Goal: Task Accomplishment & Management: Use online tool/utility

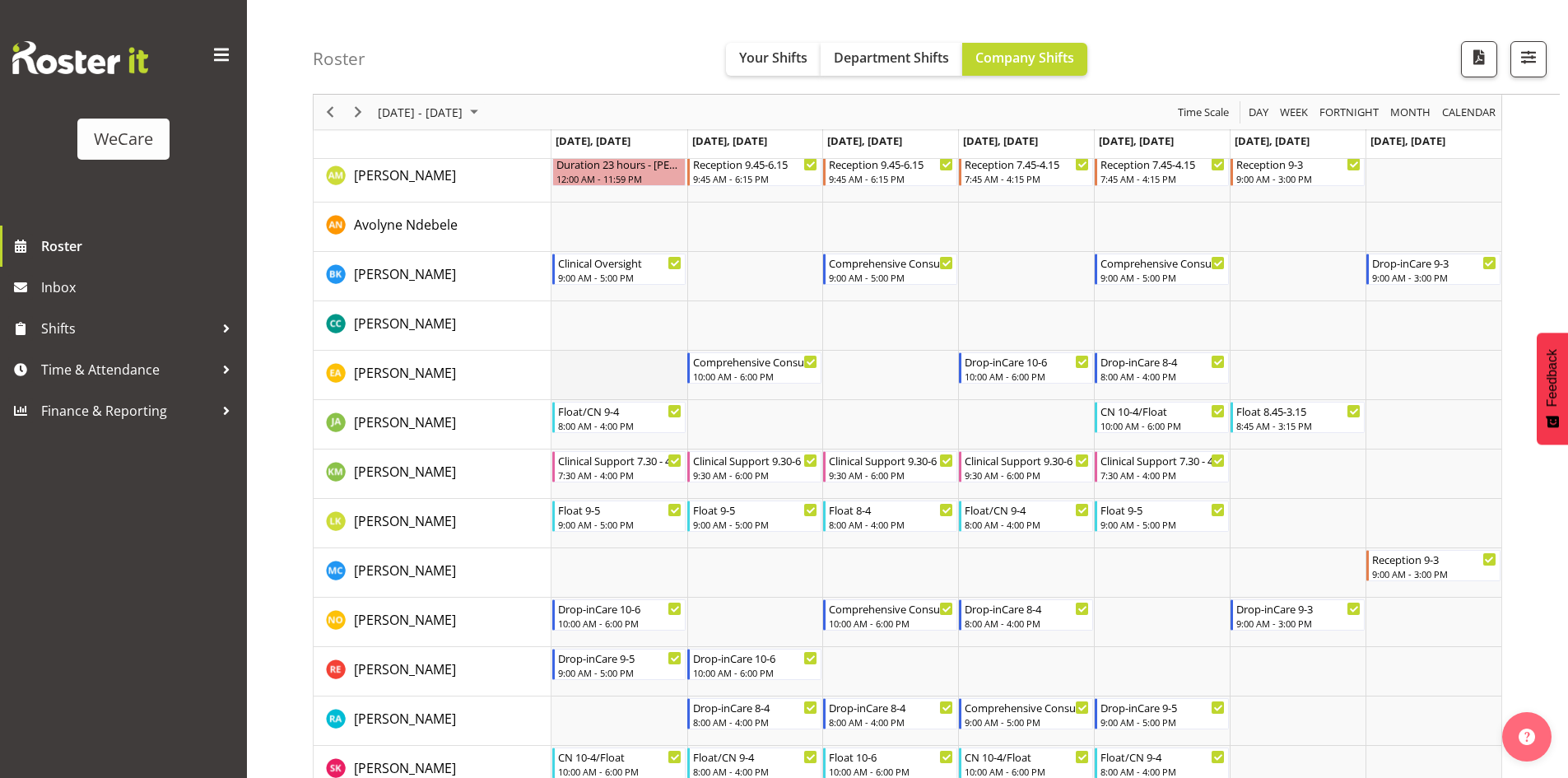
scroll to position [247, 0]
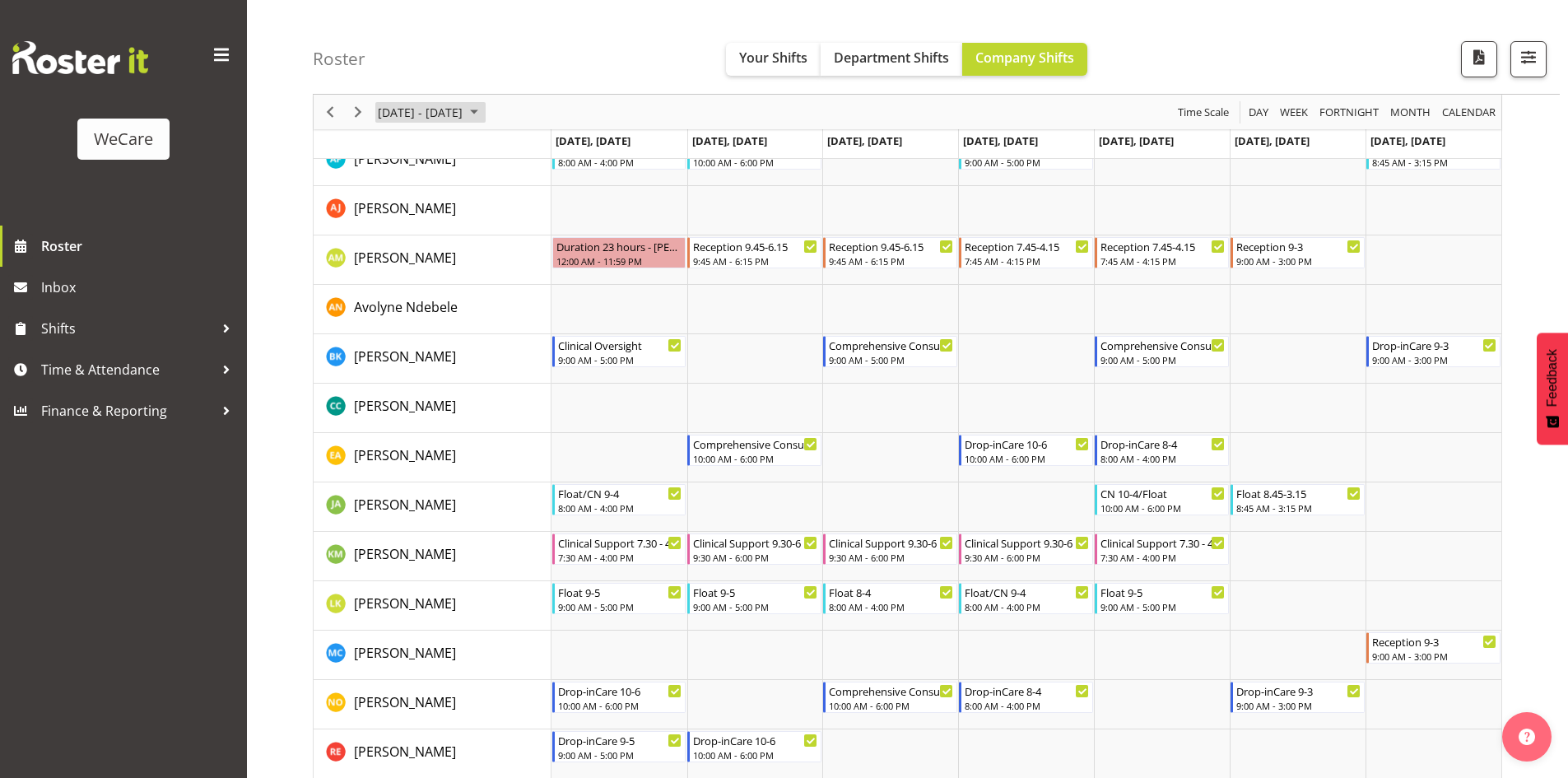
click at [464, 119] on span "[DATE] - [DATE]" at bounding box center [420, 112] width 88 height 21
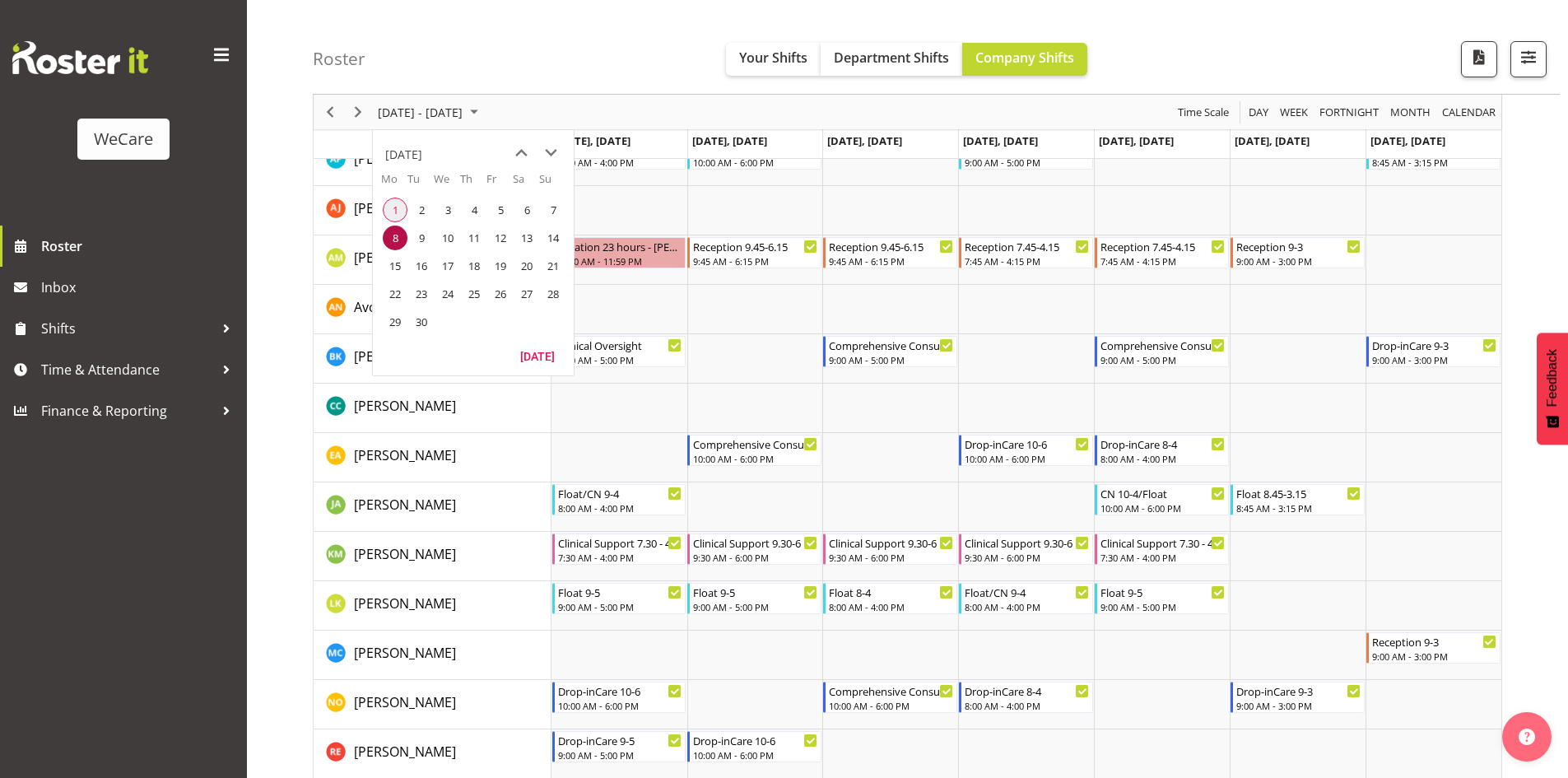
click at [402, 216] on span "1" at bounding box center [394, 209] width 24 height 24
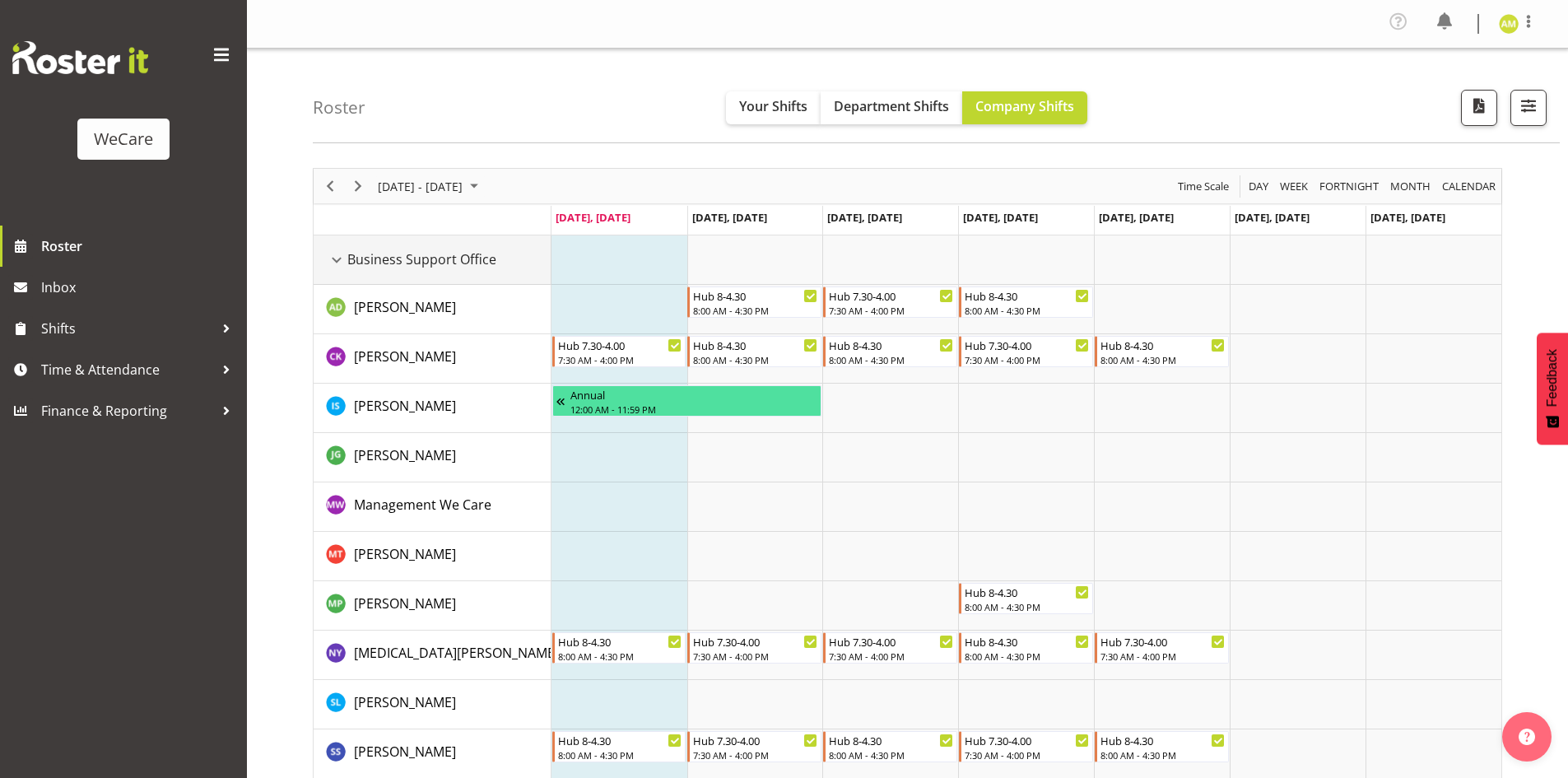
click at [334, 255] on div "Business Support Office resource" at bounding box center [337, 260] width 22 height 22
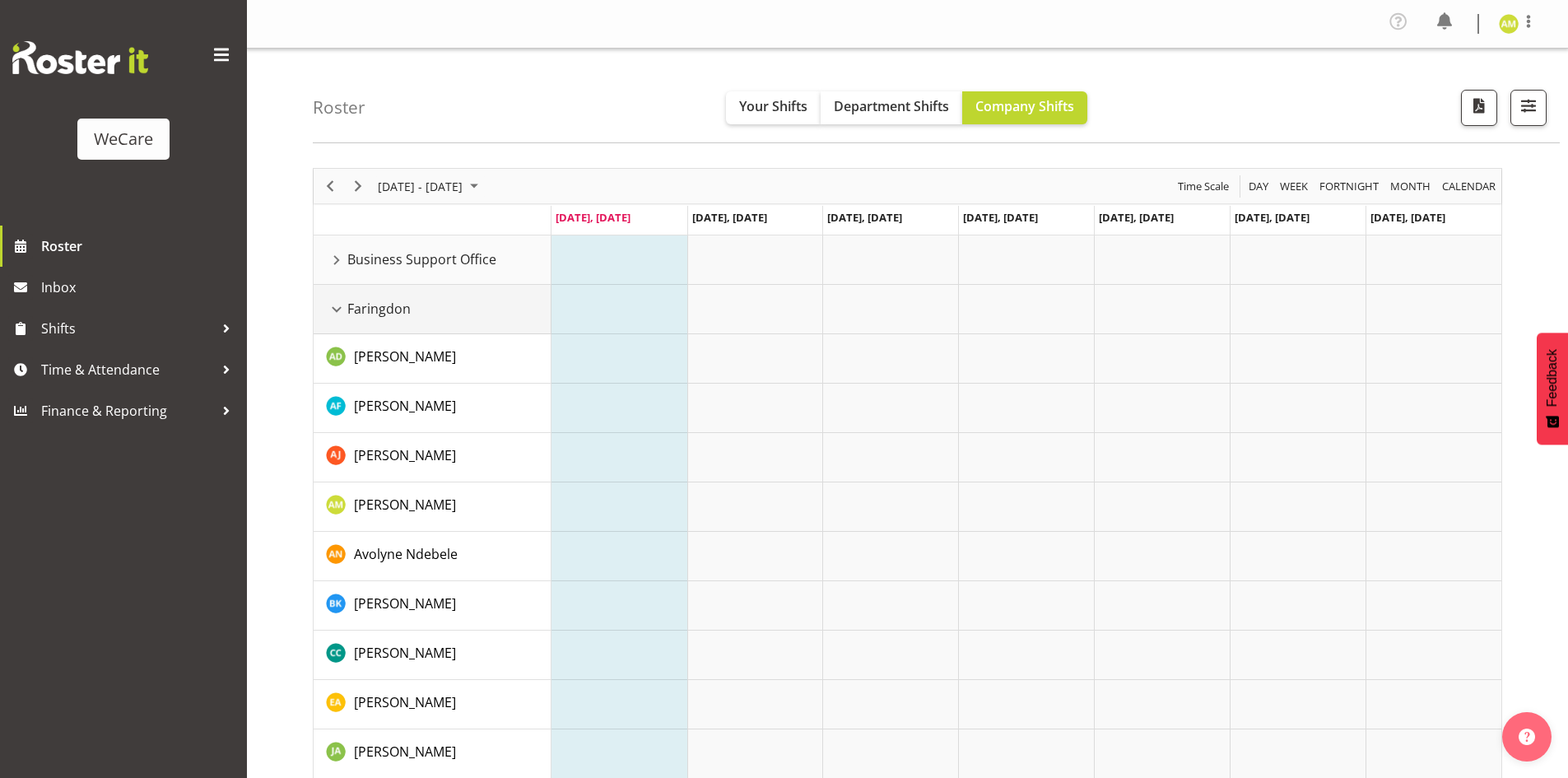
click at [338, 311] on div "Faringdon resource" at bounding box center [337, 310] width 22 height 22
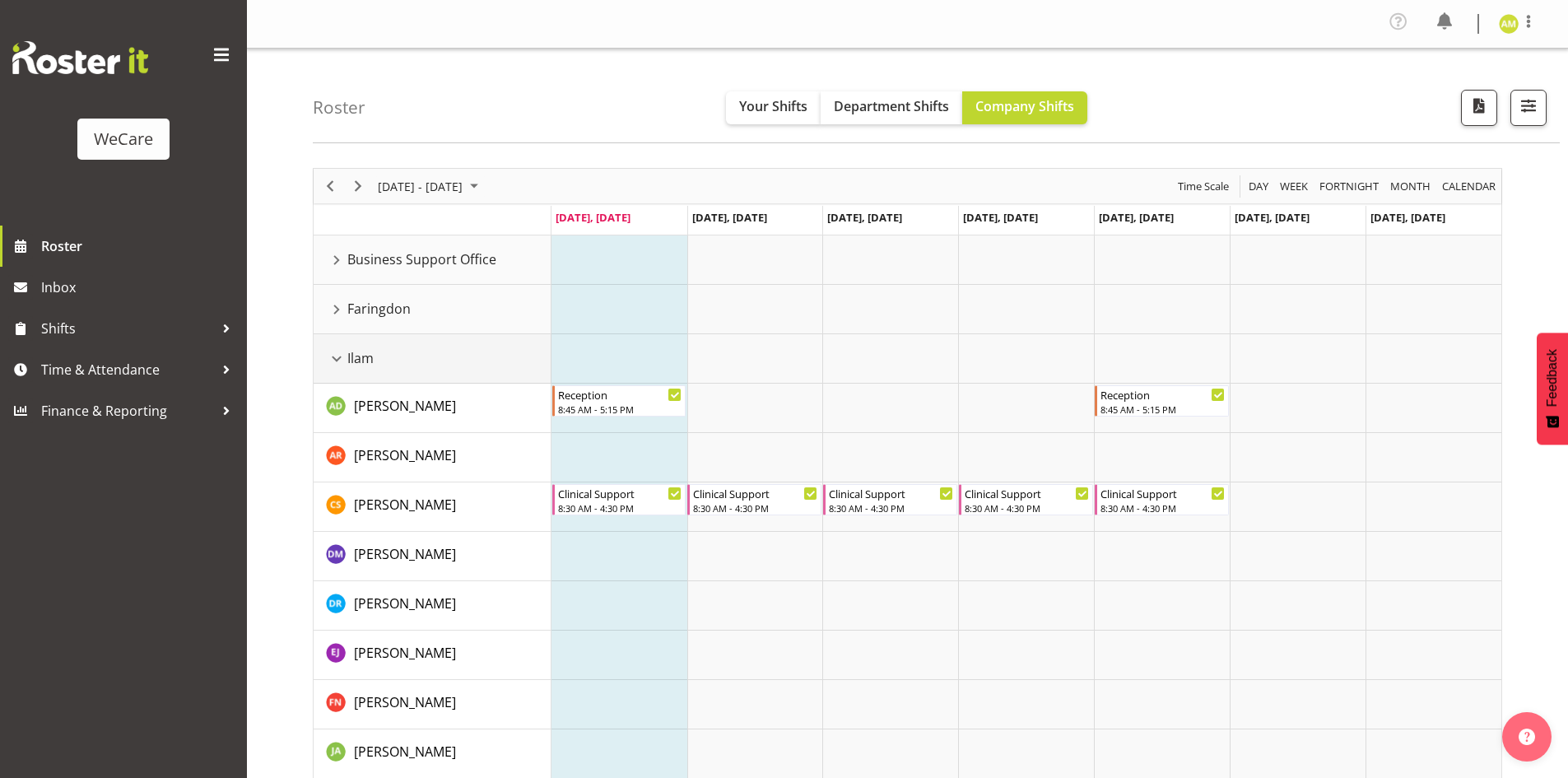
click at [339, 354] on div "Ilam resource" at bounding box center [337, 359] width 22 height 22
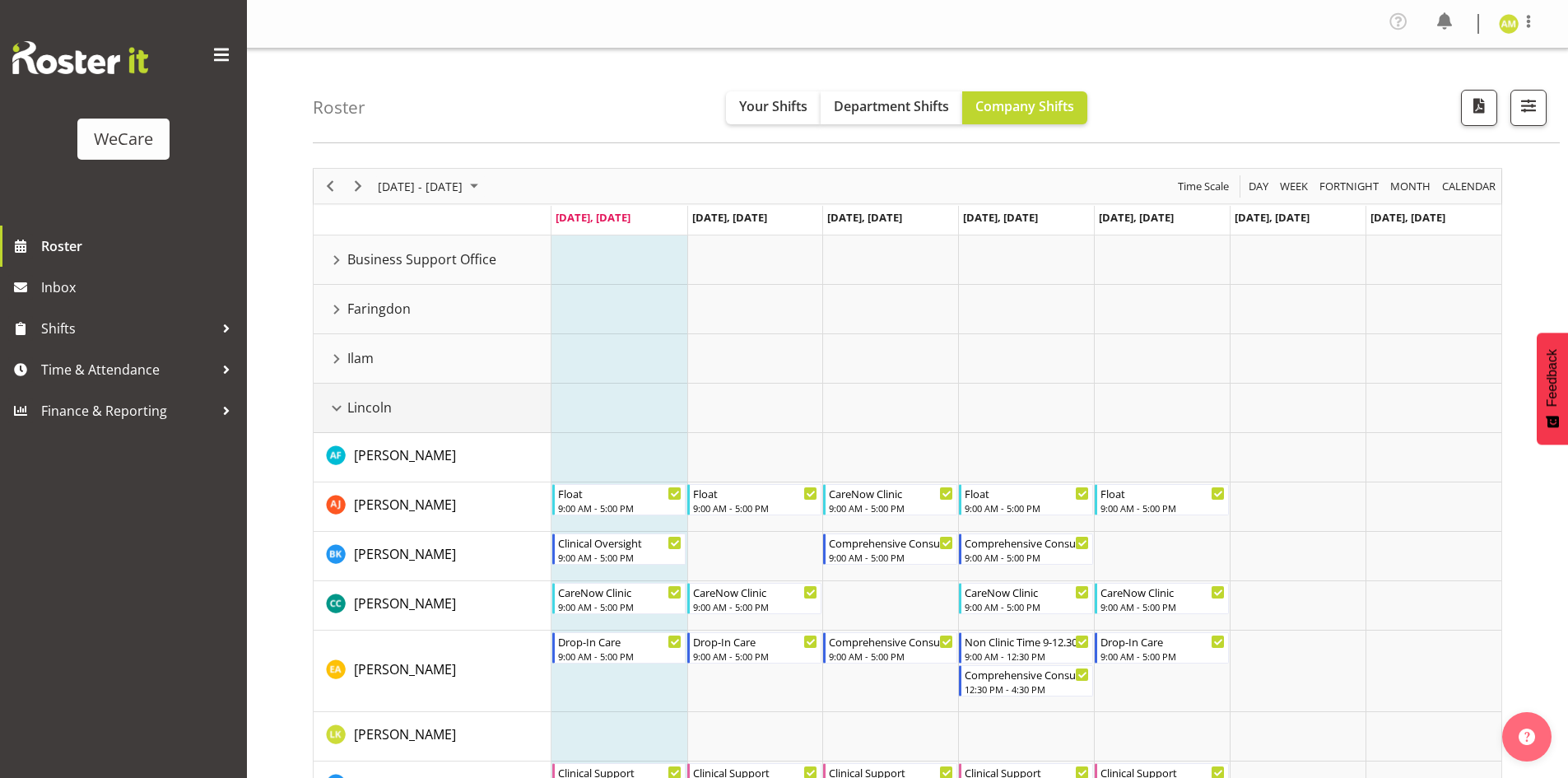
click at [337, 407] on div "Lincoln resource" at bounding box center [337, 409] width 22 height 22
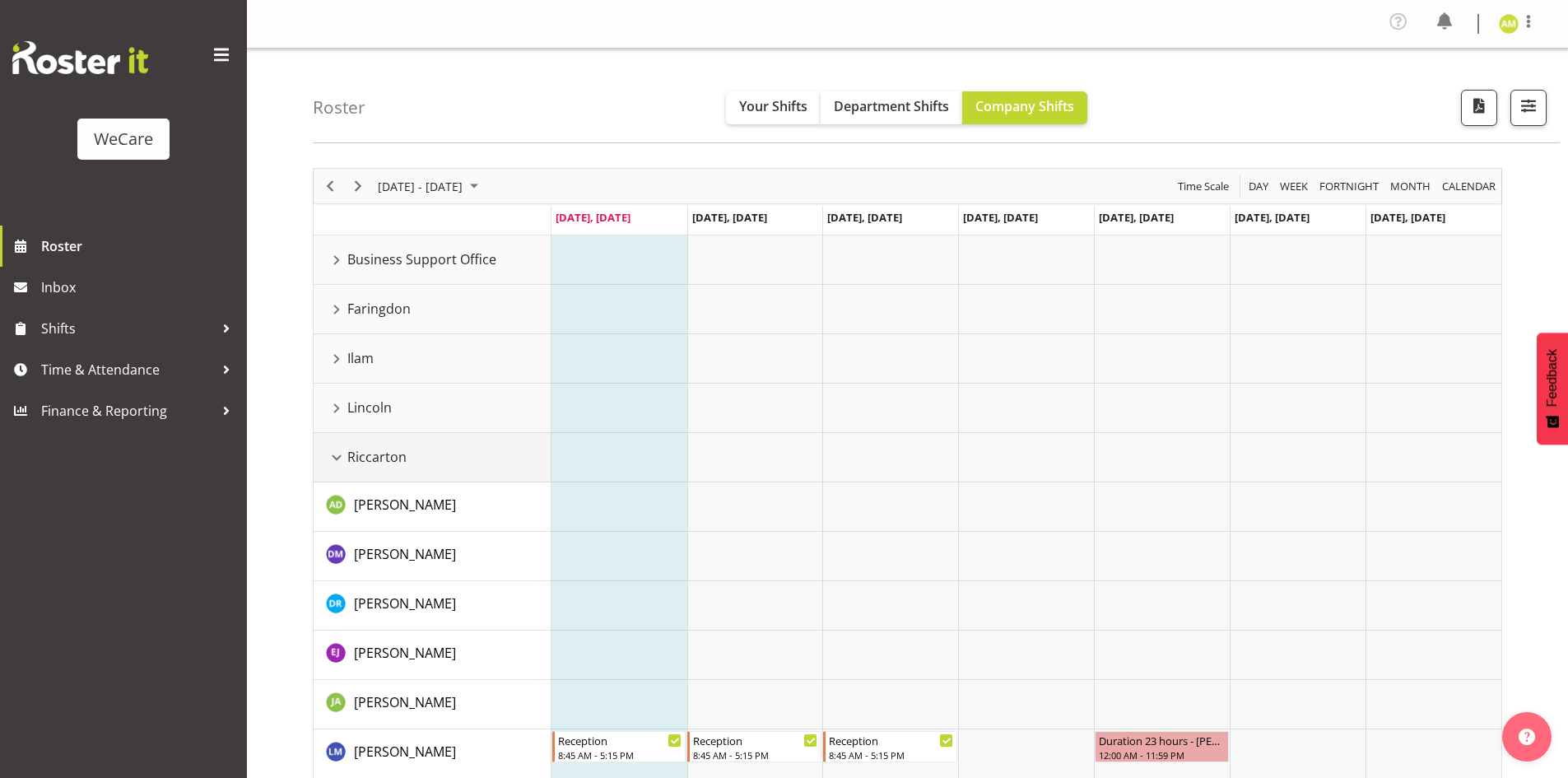
click at [337, 457] on div "Riccarton resource" at bounding box center [337, 458] width 22 height 22
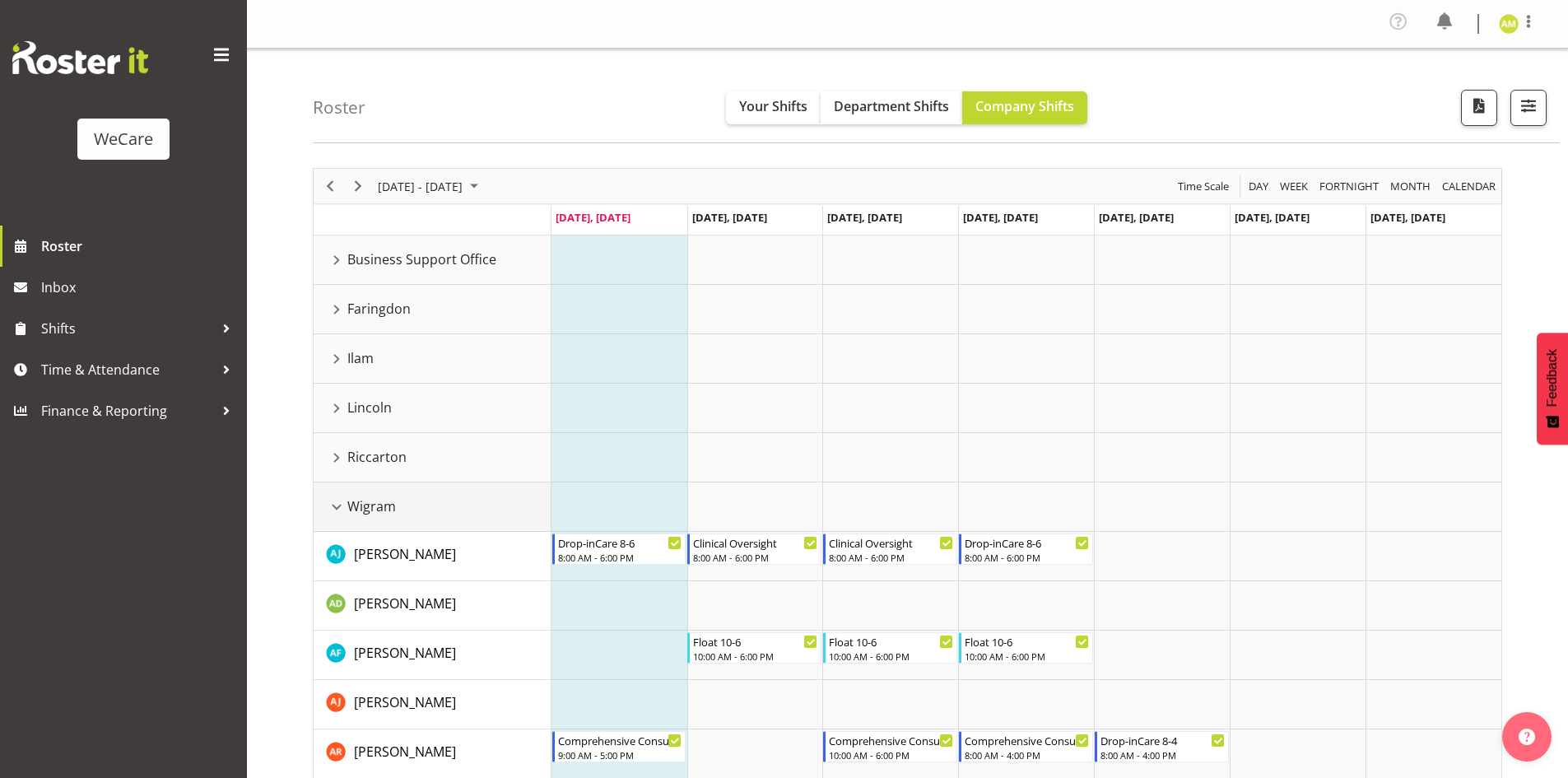
click at [333, 529] on td "Wigram" at bounding box center [432, 507] width 237 height 49
click at [332, 511] on div "Wigram resource" at bounding box center [337, 508] width 22 height 22
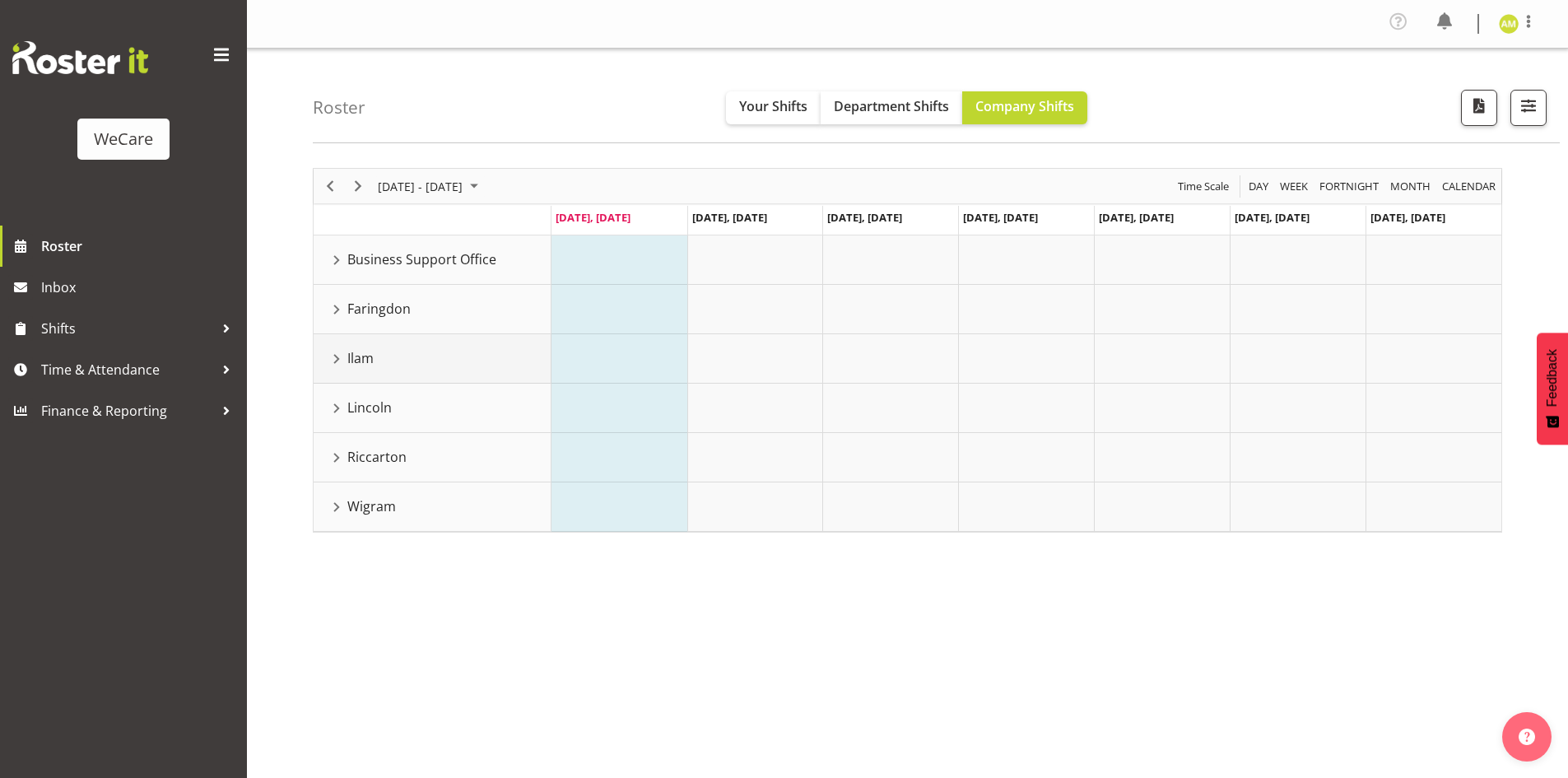
click at [337, 363] on div "Ilam resource" at bounding box center [337, 359] width 22 height 22
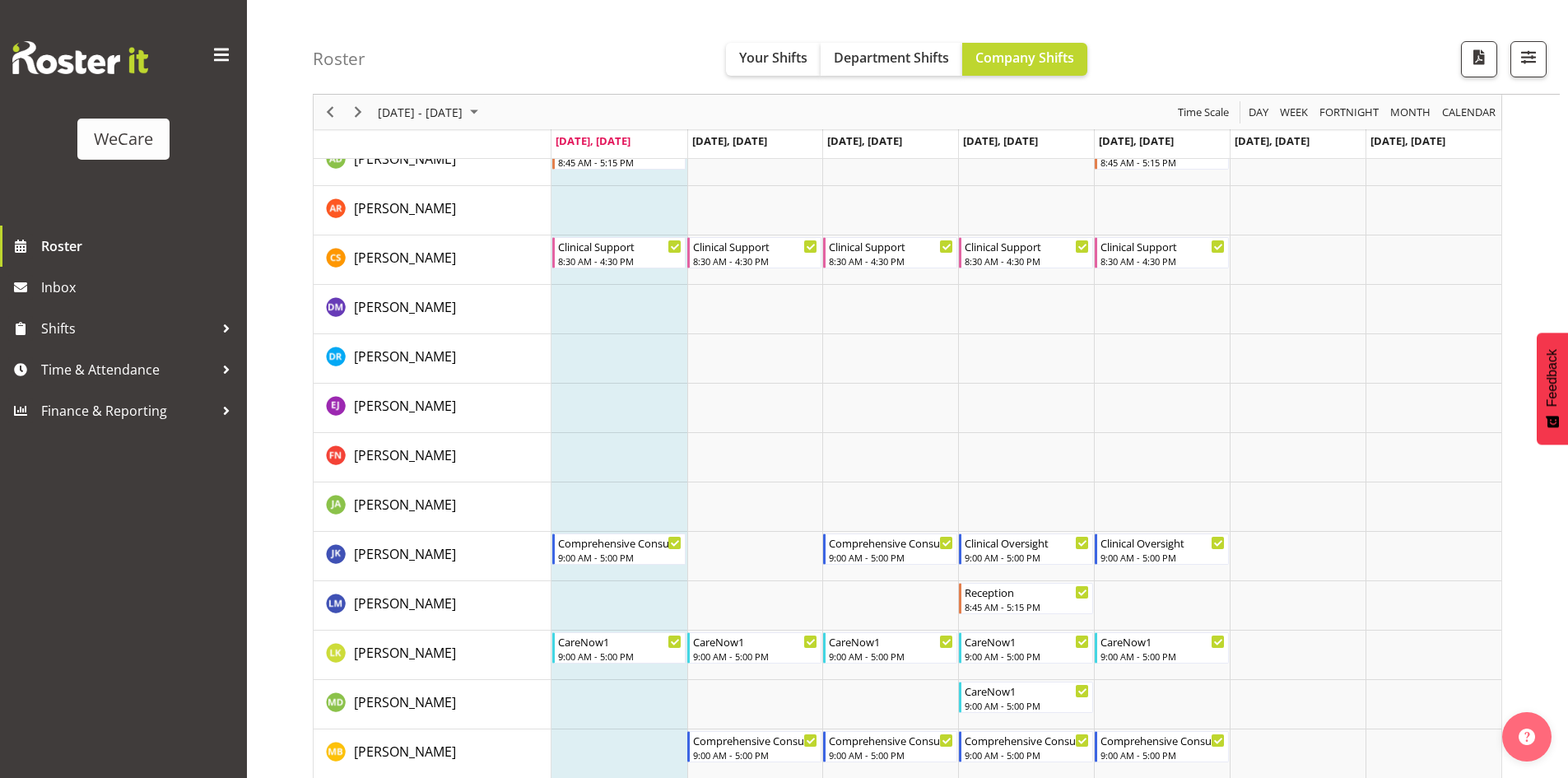
scroll to position [412, 0]
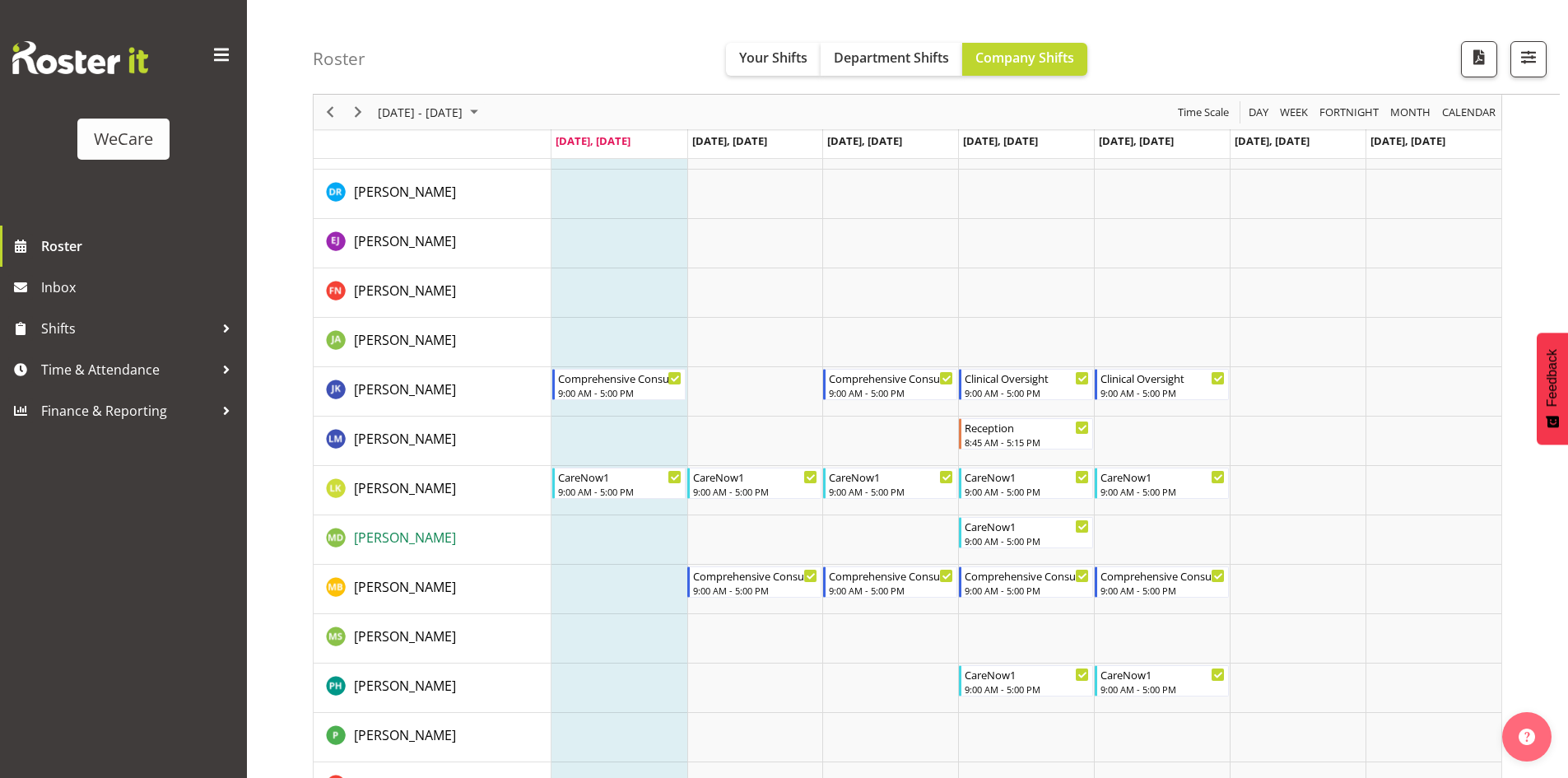
click at [456, 545] on span "[PERSON_NAME]" at bounding box center [404, 538] width 102 height 18
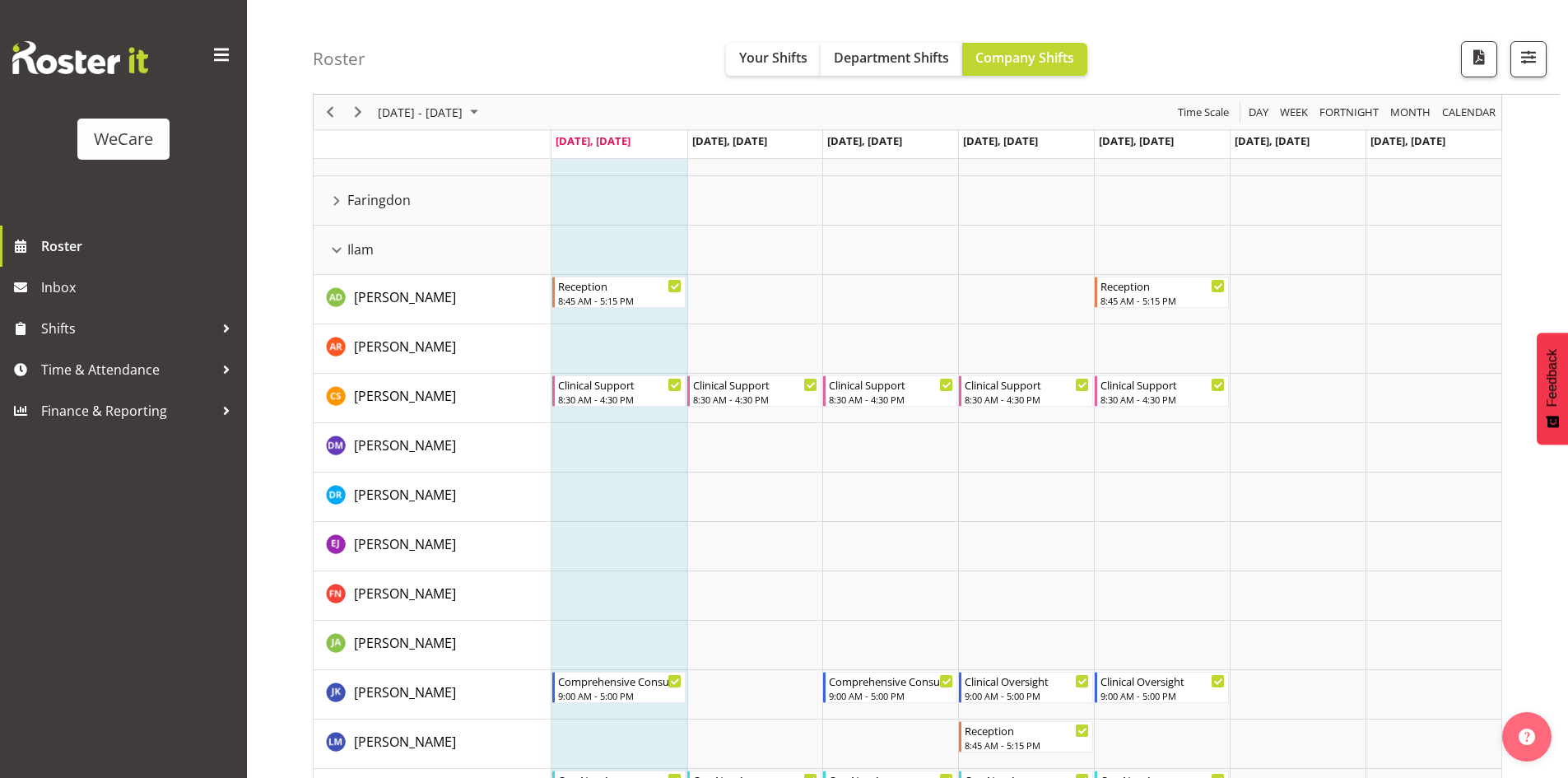
scroll to position [0, 0]
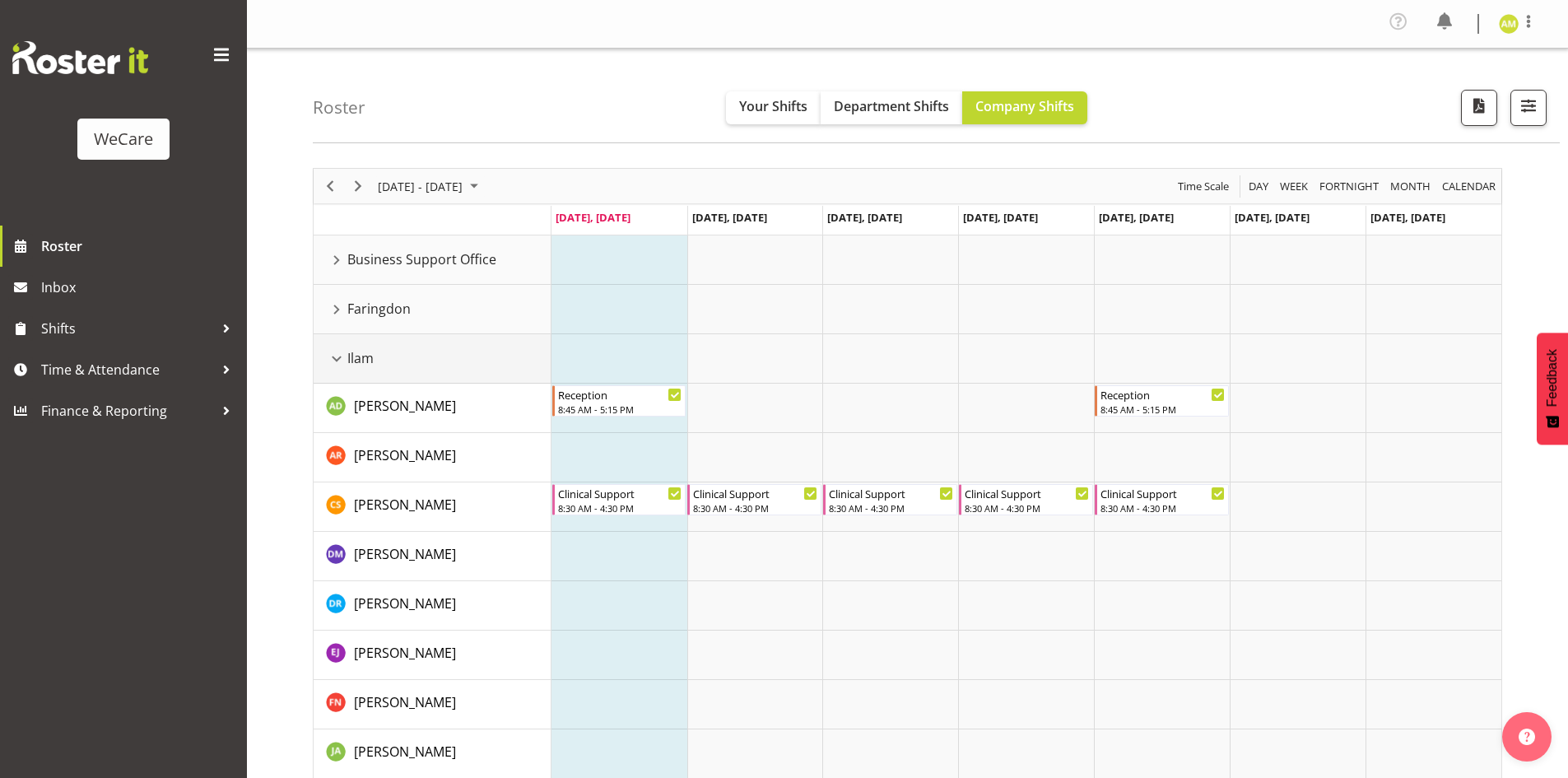
click at [336, 359] on div "Ilam resource" at bounding box center [337, 359] width 22 height 22
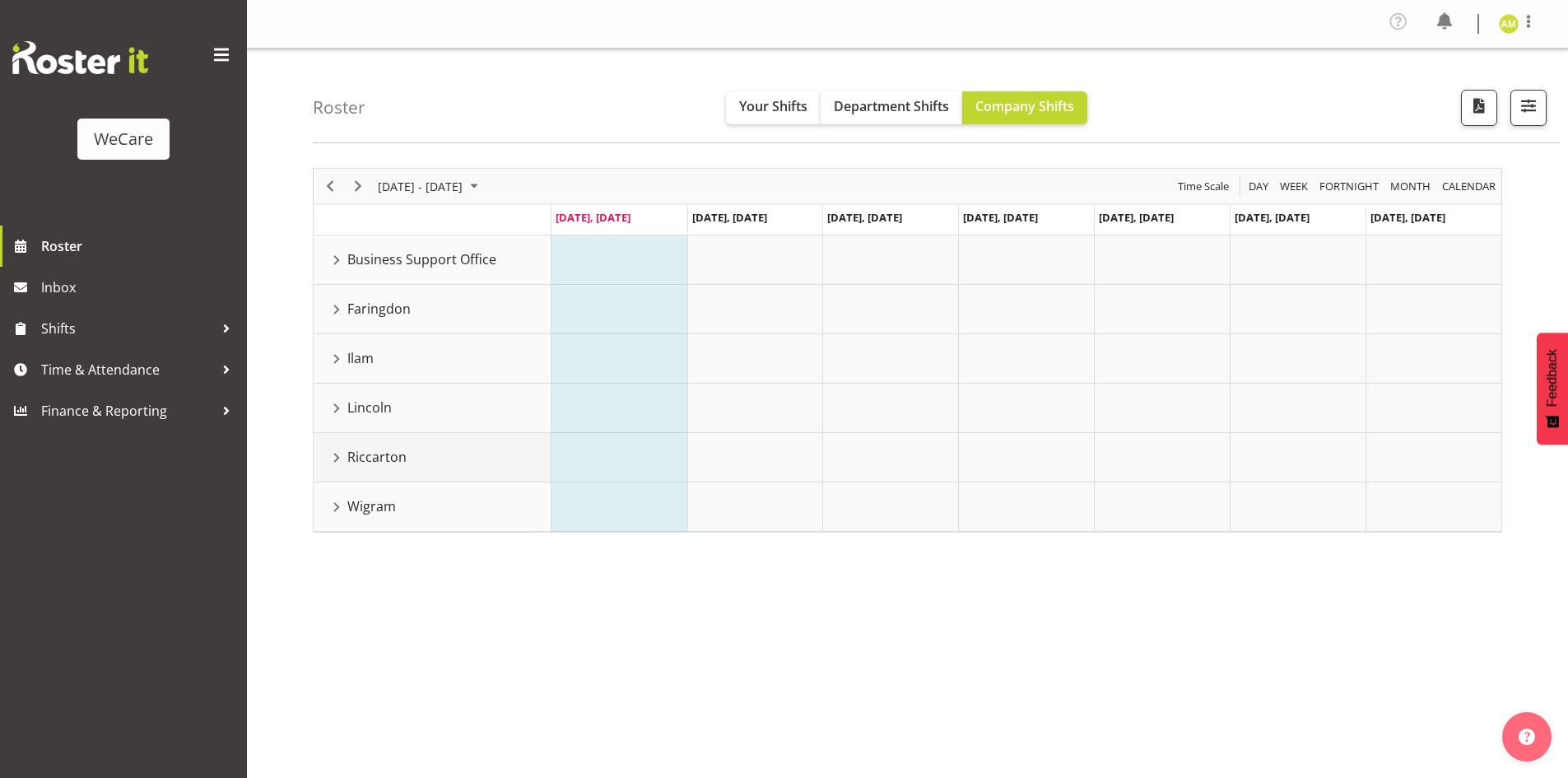
click at [332, 465] on div "Riccarton resource" at bounding box center [337, 458] width 22 height 22
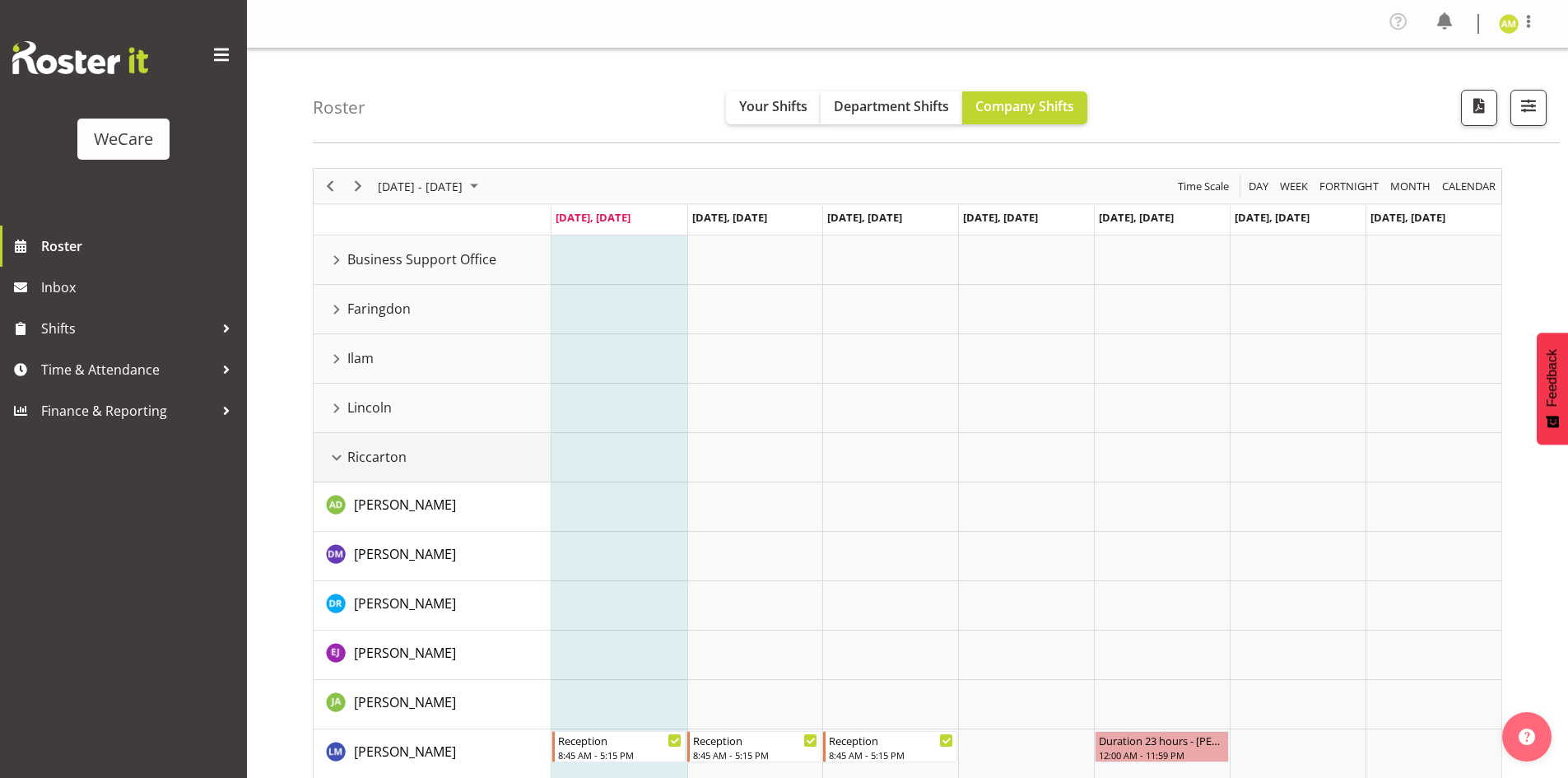
click at [335, 456] on div "Riccarton resource" at bounding box center [337, 458] width 22 height 22
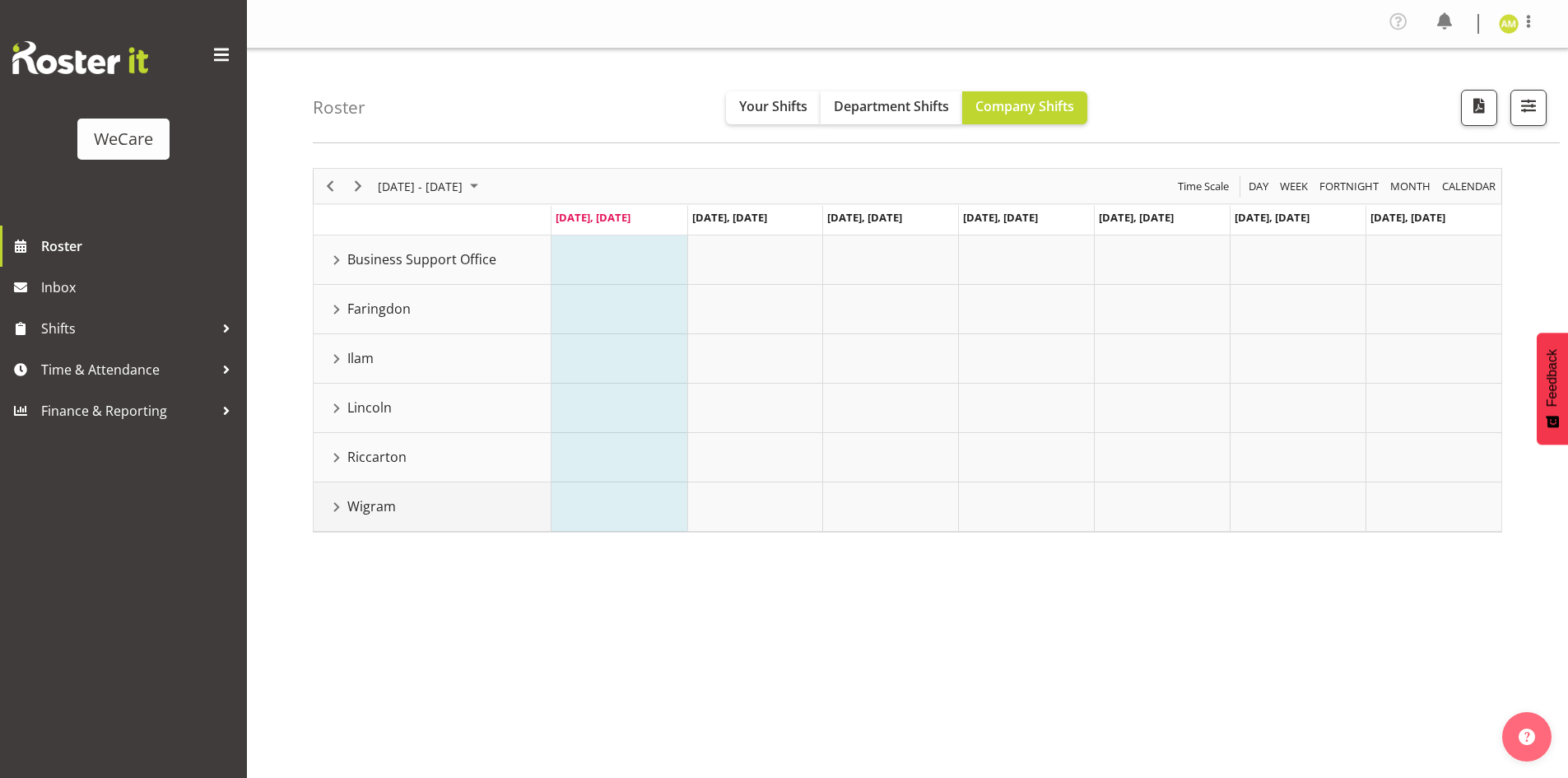
click at [338, 509] on div "Wigram resource" at bounding box center [337, 508] width 22 height 22
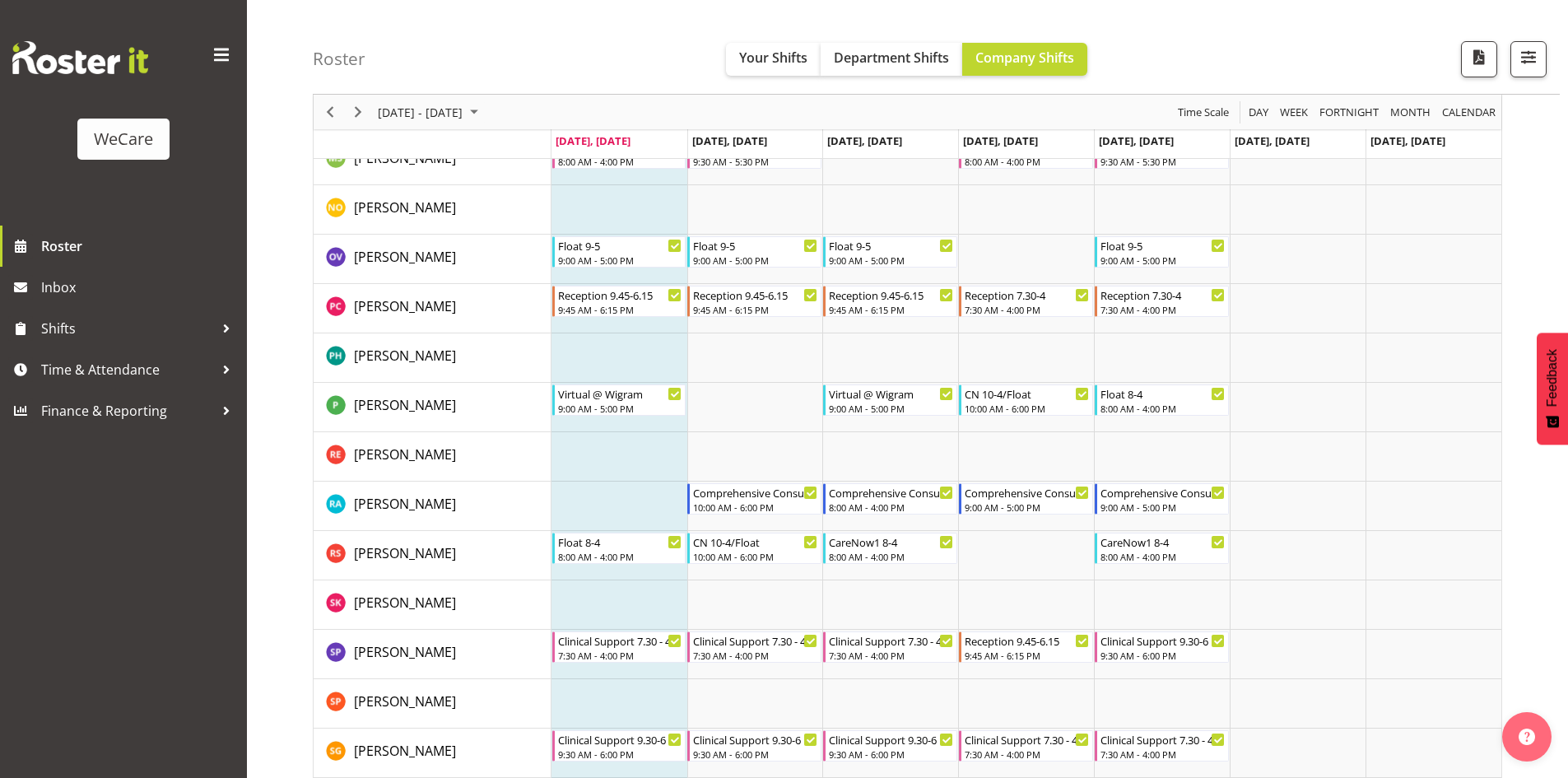
scroll to position [1400, 0]
